Goal: Transaction & Acquisition: Purchase product/service

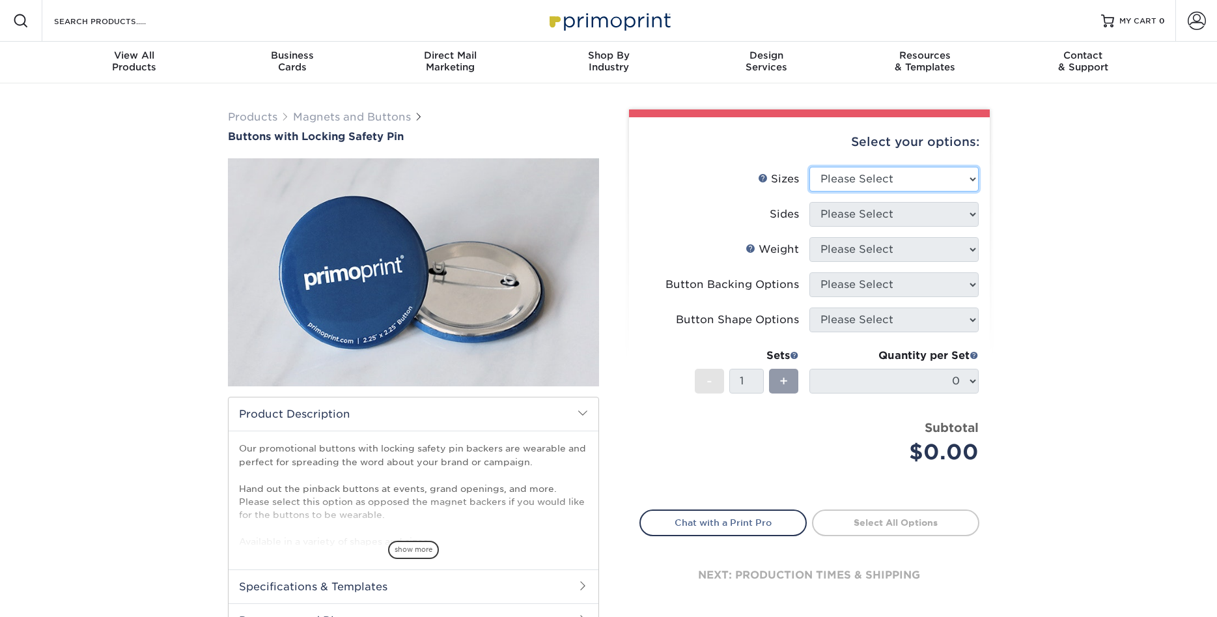
click at [809, 167] on select "Please Select 1" x 1" Round 1.25" x 1.25" Round 2" x 2" Square 2" x 3" Rectangl…" at bounding box center [893, 179] width 169 height 25
select select "3.00x3.00"
click option "3" x 3" Round" at bounding box center [0, 0] width 0 height 0
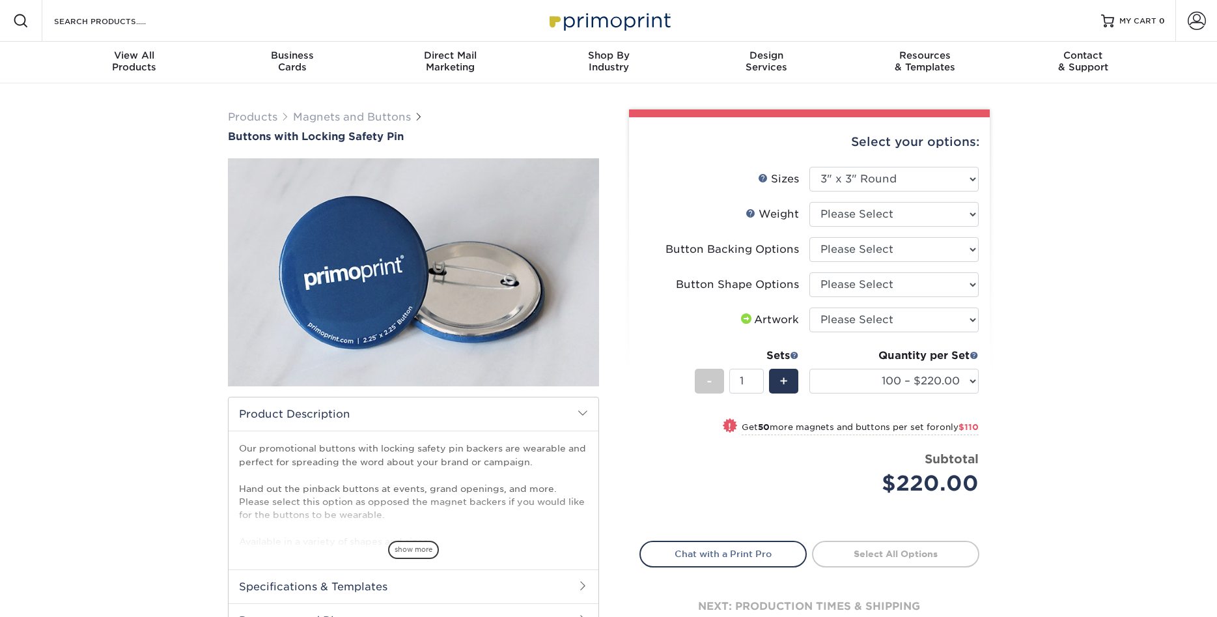
click at [908, 201] on li "Sizes Help Sizes Please Select 1" x 1" Round 1.25" x 1.25" Round 2" x 2" Square…" at bounding box center [809, 184] width 339 height 35
click at [809, 202] on select "Please Select 8MILPHT" at bounding box center [893, 214] width 169 height 25
click at [994, 217] on div "Select your options: Sizes Help Sizes Please Select 1" x 1" Round Sides -" at bounding box center [804, 382] width 391 height 546
click at [809, 202] on select "Please Select 8MILPHT" at bounding box center [893, 214] width 169 height 25
select select "8MILPHT"
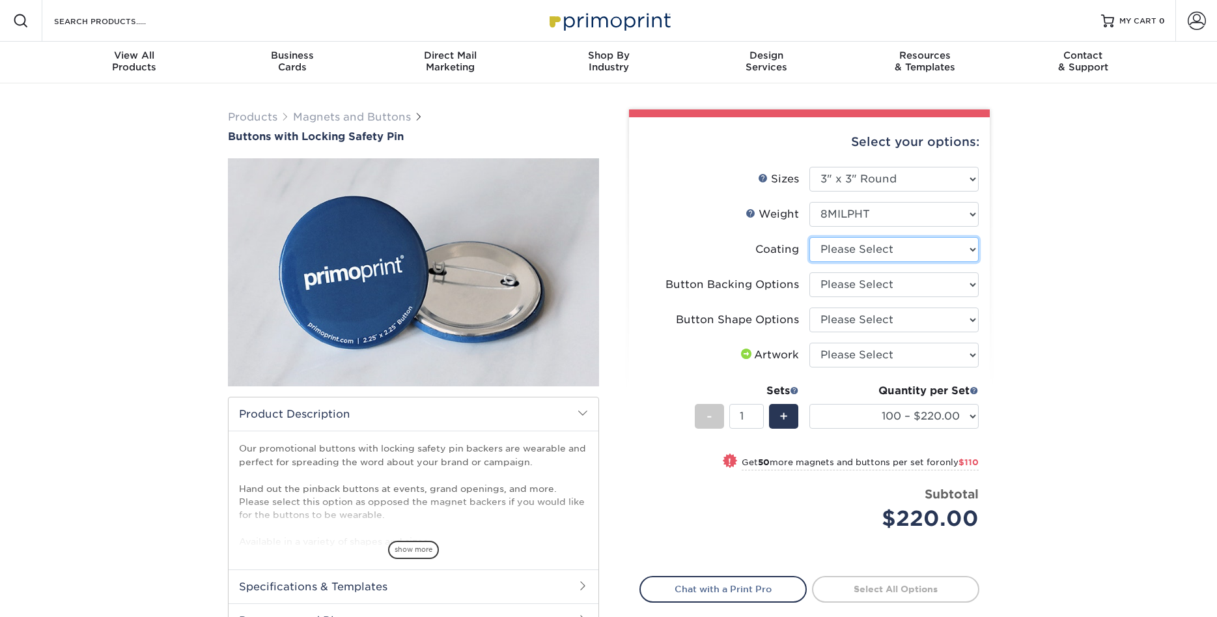
click at [809, 237] on select at bounding box center [893, 249] width 169 height 25
click at [1115, 264] on div "Products Magnets and Buttons Buttons with Locking Safety Pin show more" at bounding box center [608, 405] width 1217 height 644
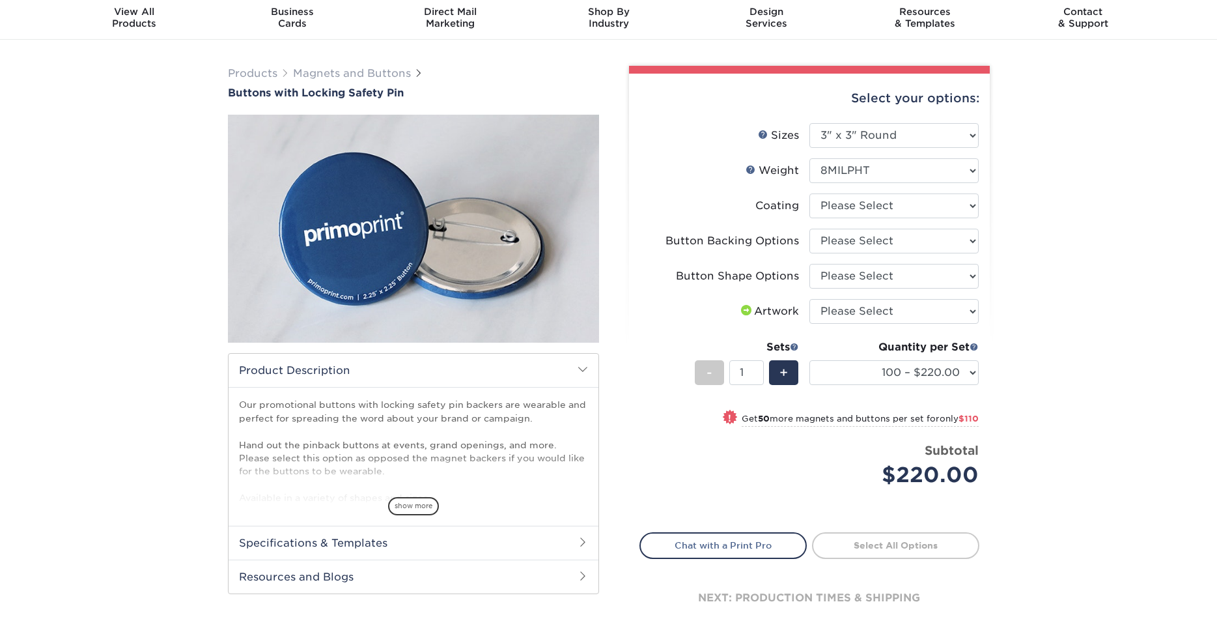
scroll to position [66, 0]
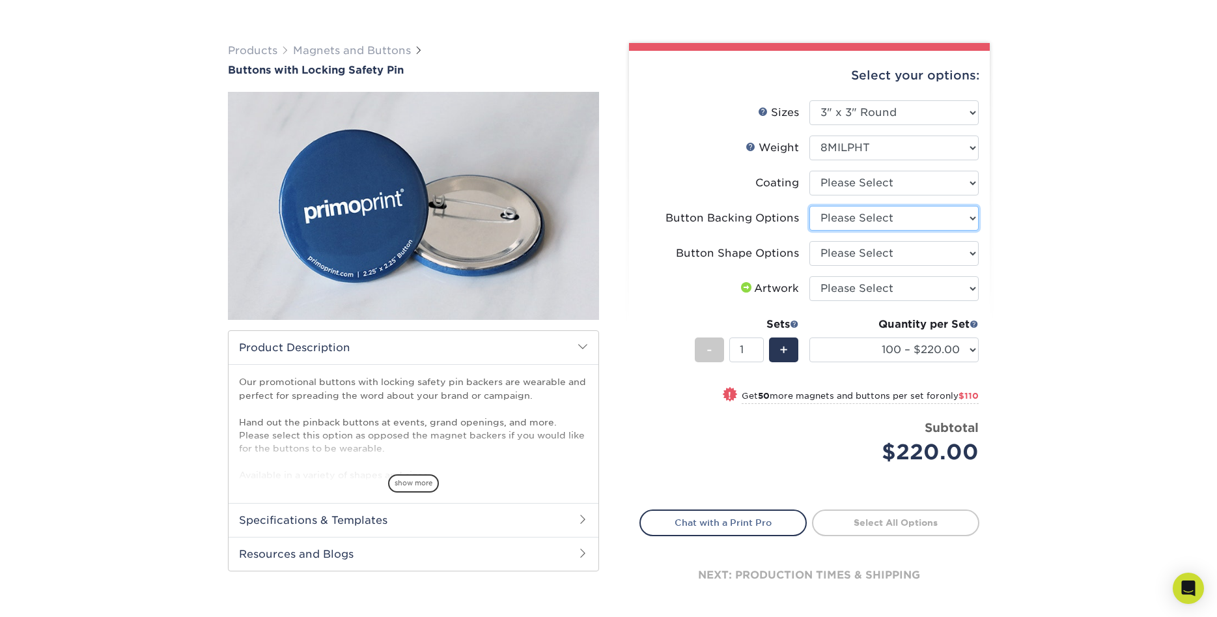
click at [809, 206] on select "Please Select Locking Safety Pin" at bounding box center [893, 218] width 169 height 25
select select "2ed4d724-5985-4bad-8891-74191c036c3a"
click option "Locking Safety Pin" at bounding box center [0, 0] width 0 height 0
click at [809, 241] on select "Please Select Round" at bounding box center [893, 253] width 169 height 25
select select "19686cc9-afad-4ea0-9f65-d8608b5ad330"
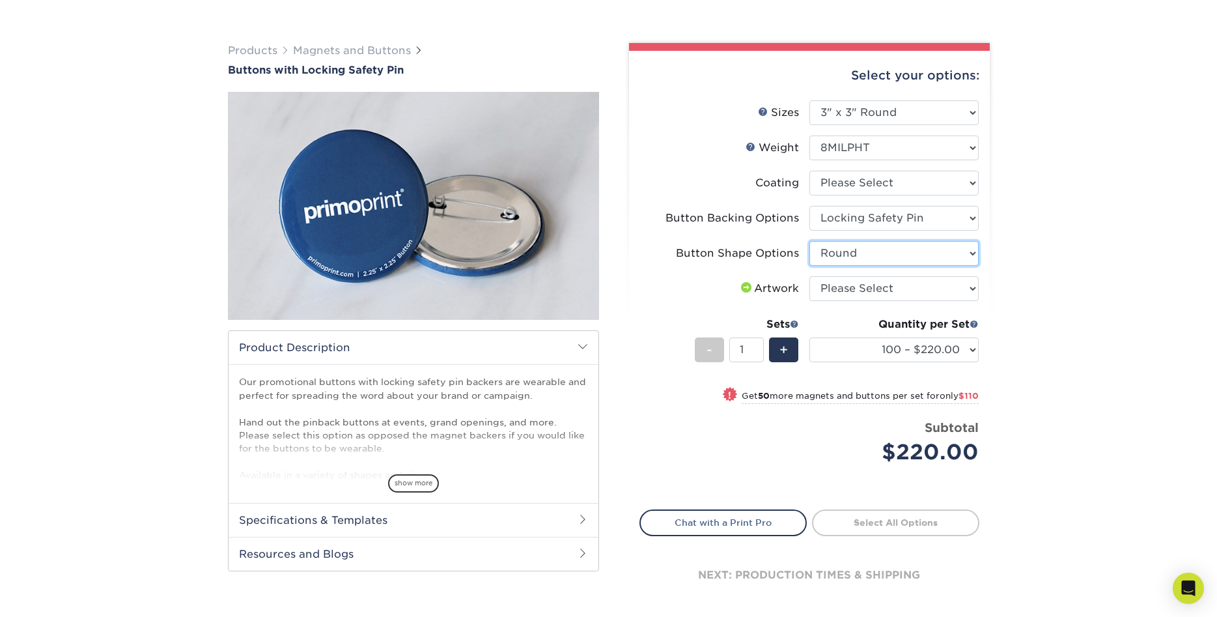
click option "Round" at bounding box center [0, 0] width 0 height 0
click at [809, 276] on select "Please Select I will upload files I need a design - $50" at bounding box center [893, 288] width 169 height 25
select select "upload"
click option "I will upload files" at bounding box center [0, 0] width 0 height 0
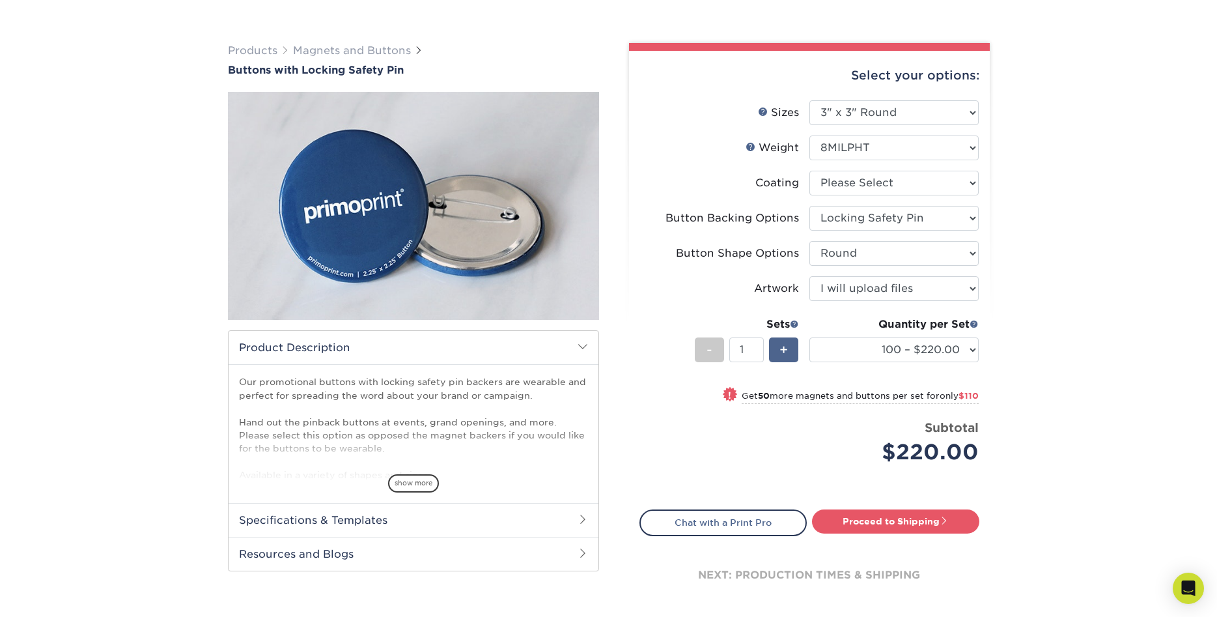
click at [781, 350] on span "+" at bounding box center [783, 350] width 8 height 20
type input "4"
